Goal: Complete application form

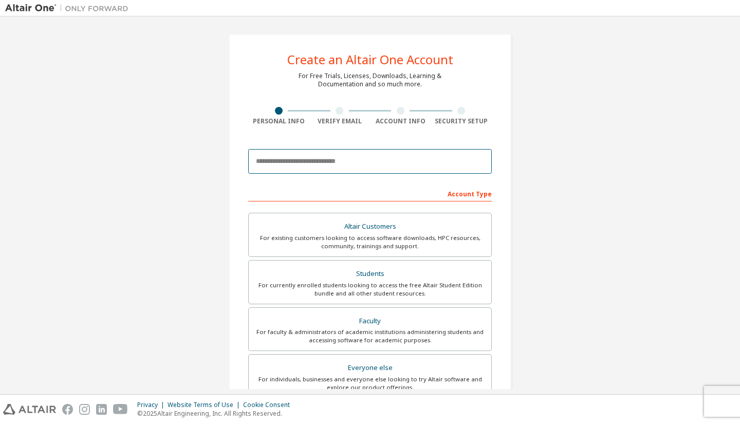
click at [290, 160] on input "email" at bounding box center [370, 161] width 244 height 25
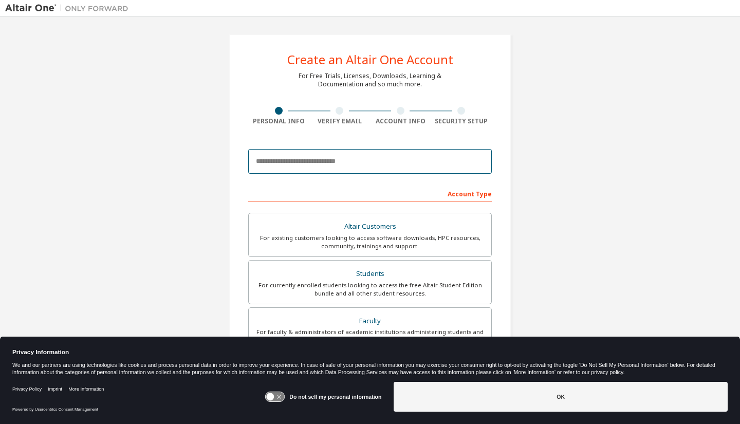
click at [319, 170] on input "email" at bounding box center [370, 161] width 244 height 25
type input "**********"
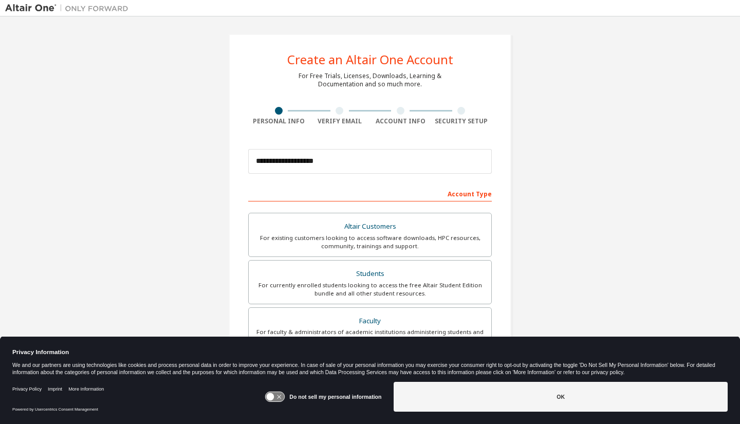
click at [277, 396] on icon at bounding box center [275, 397] width 19 height 10
click at [281, 397] on icon at bounding box center [280, 397] width 8 height 8
click at [272, 397] on icon at bounding box center [271, 397] width 8 height 8
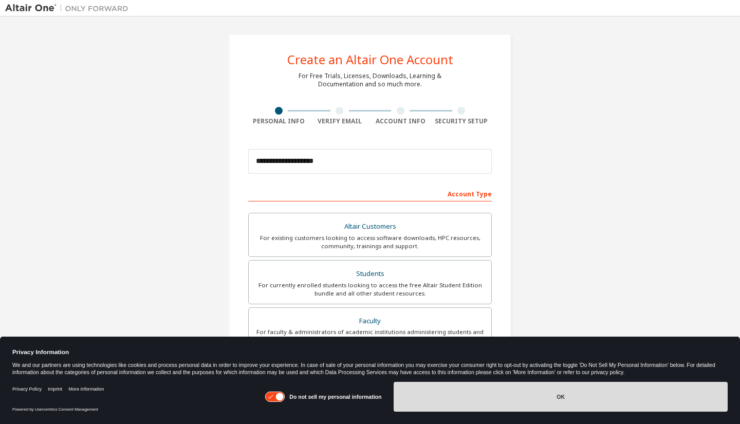
click at [520, 395] on button "OK" at bounding box center [561, 397] width 334 height 30
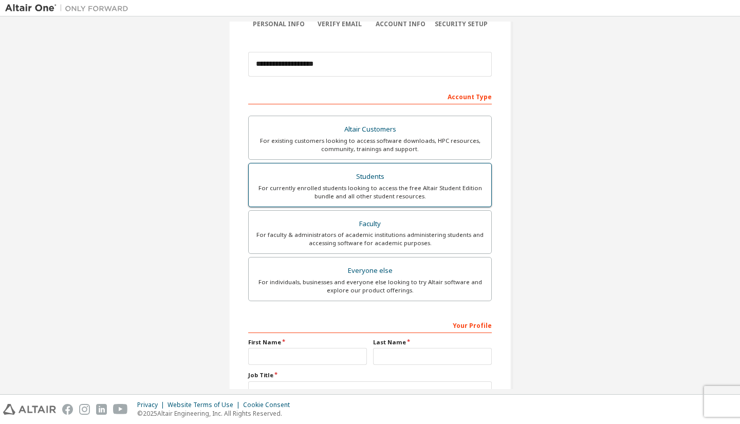
scroll to position [177, 0]
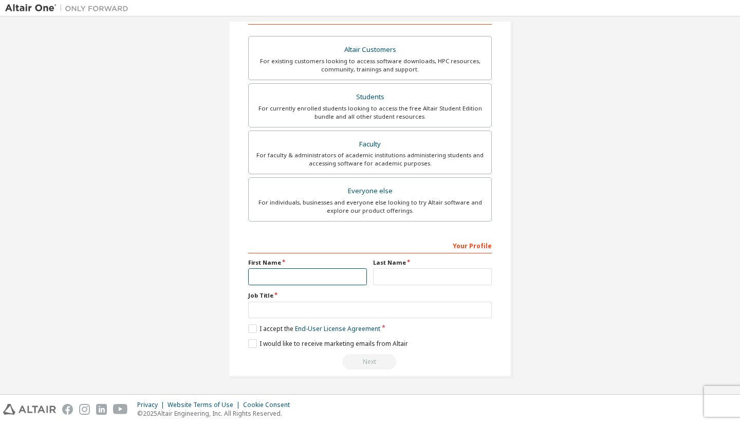
click at [314, 278] on input "text" at bounding box center [307, 276] width 119 height 17
click at [361, 274] on input "text" at bounding box center [307, 276] width 119 height 17
type input "***"
click at [382, 277] on input "text" at bounding box center [432, 276] width 119 height 17
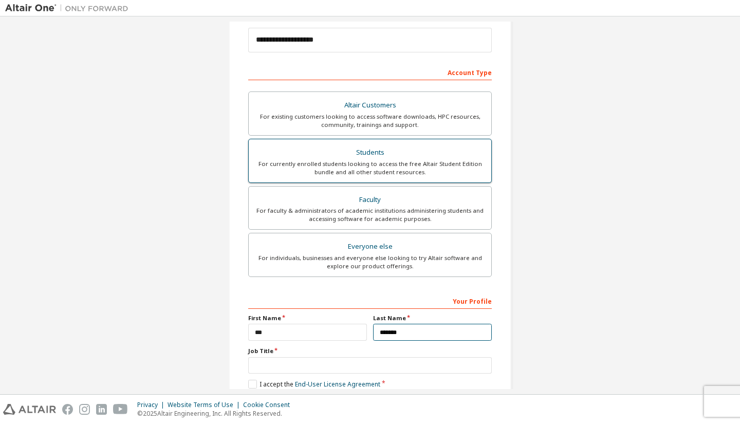
scroll to position [121, 0]
type input "*******"
click at [377, 155] on div "Students" at bounding box center [370, 153] width 230 height 14
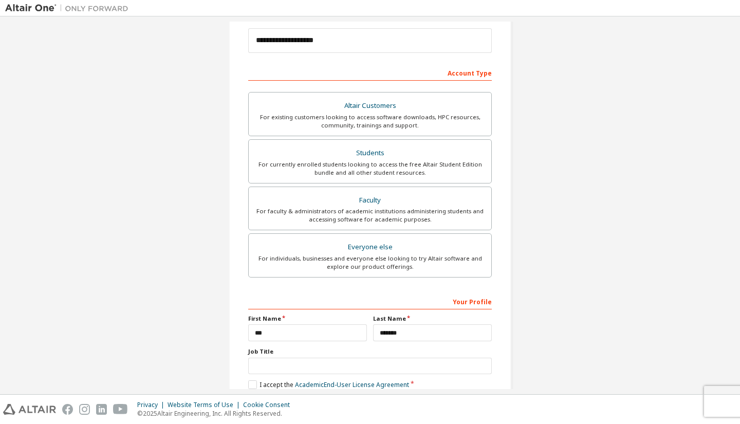
scroll to position [177, 0]
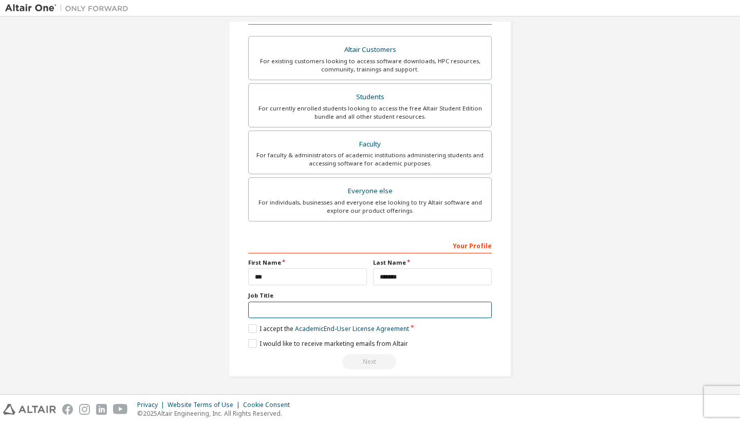
click at [327, 308] on input "text" at bounding box center [370, 310] width 244 height 17
type input "*******"
click at [249, 327] on label "I accept the Academic End-User License Agreement" at bounding box center [328, 328] width 161 height 9
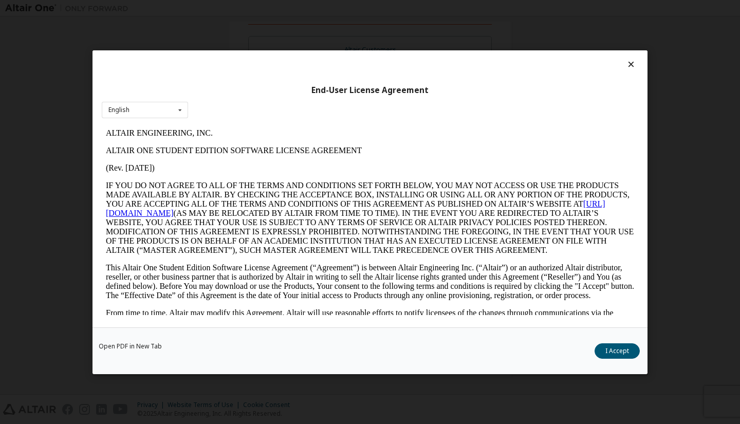
scroll to position [0, 0]
click at [615, 349] on button "I Accept" at bounding box center [617, 350] width 45 height 15
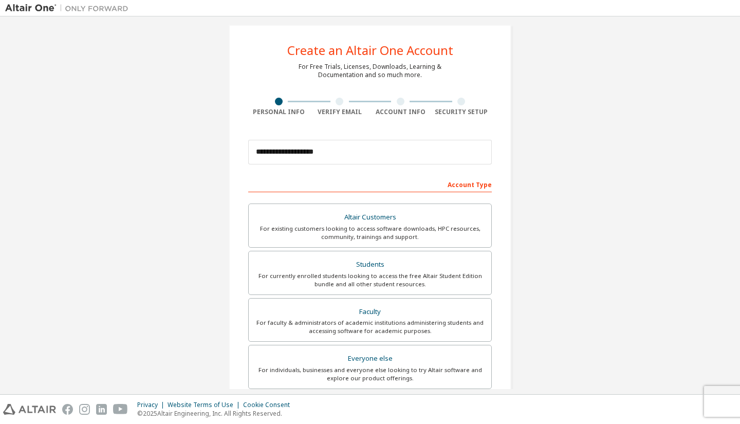
scroll to position [177, 0]
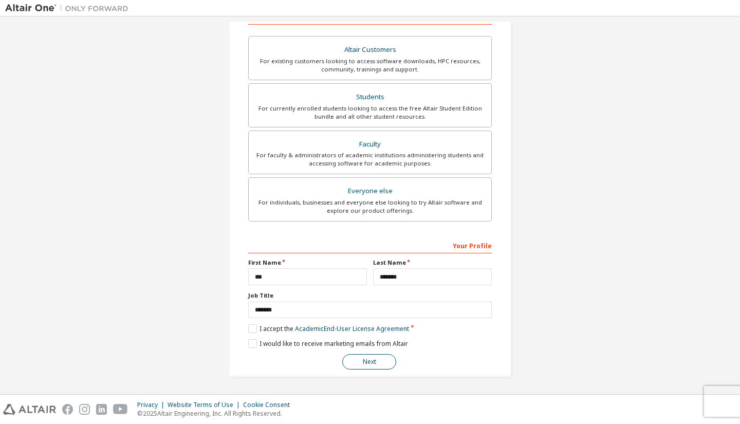
click at [373, 359] on button "Next" at bounding box center [369, 361] width 54 height 15
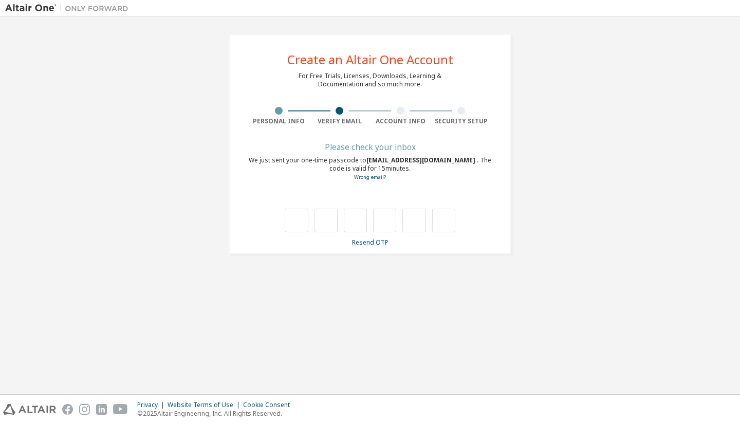
scroll to position [0, 0]
type input "*"
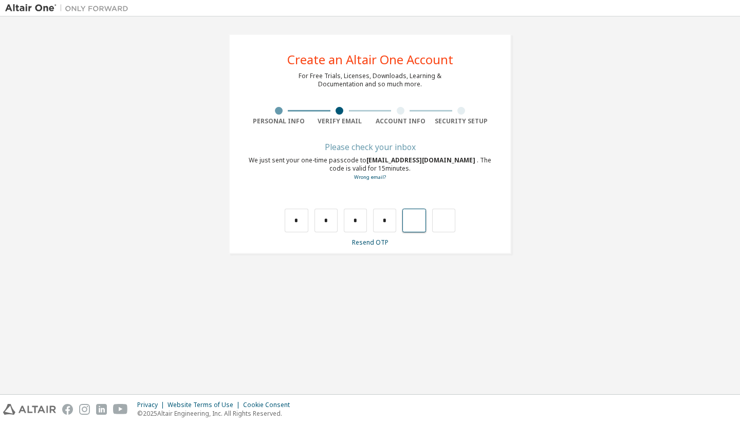
type input "*"
